Goal: Find specific page/section: Find specific page/section

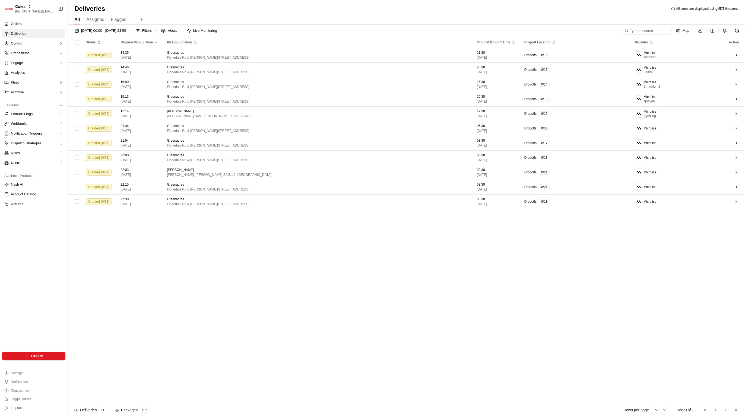
click at [182, 274] on div "Status Original Pickup Time Pickup Location Original Dropoff Time Dropoff Locat…" at bounding box center [406, 220] width 676 height 367
click at [26, 94] on button "Promise" at bounding box center [33, 92] width 63 height 9
click at [33, 102] on span "Delivery Windows" at bounding box center [25, 101] width 28 height 5
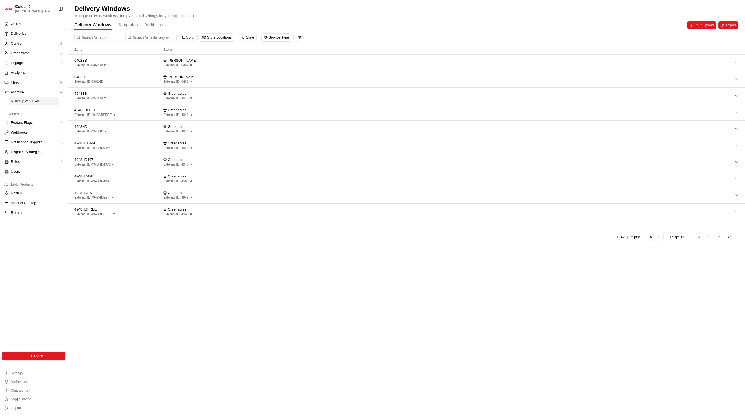
click at [148, 27] on Log "Audit Log" at bounding box center [153, 25] width 18 height 9
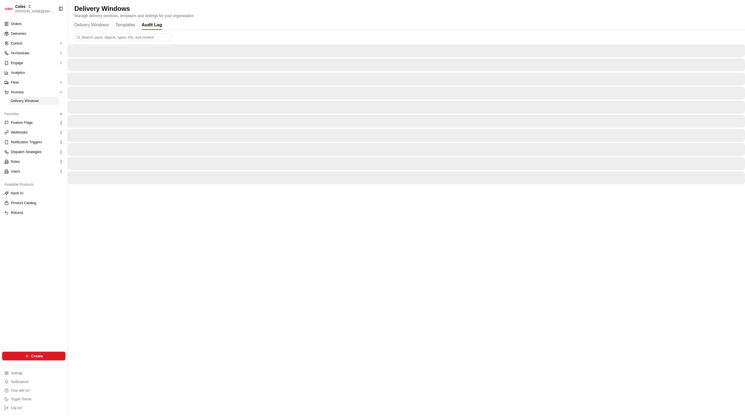
click at [126, 39] on input at bounding box center [123, 37] width 98 height 8
